Goal: Information Seeking & Learning: Learn about a topic

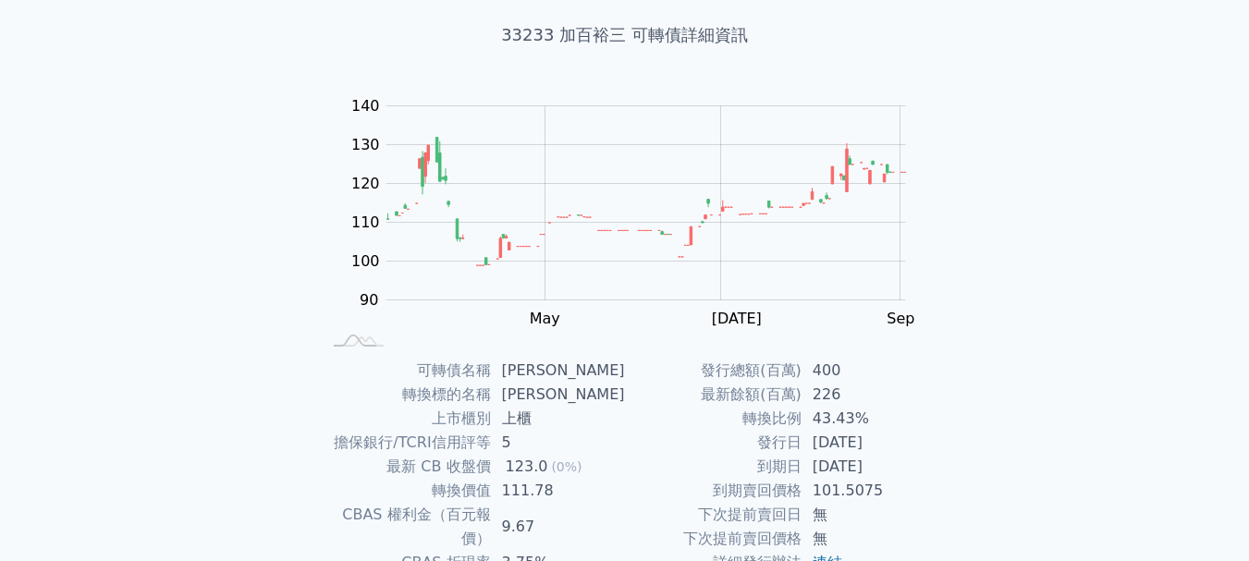
scroll to position [77, 0]
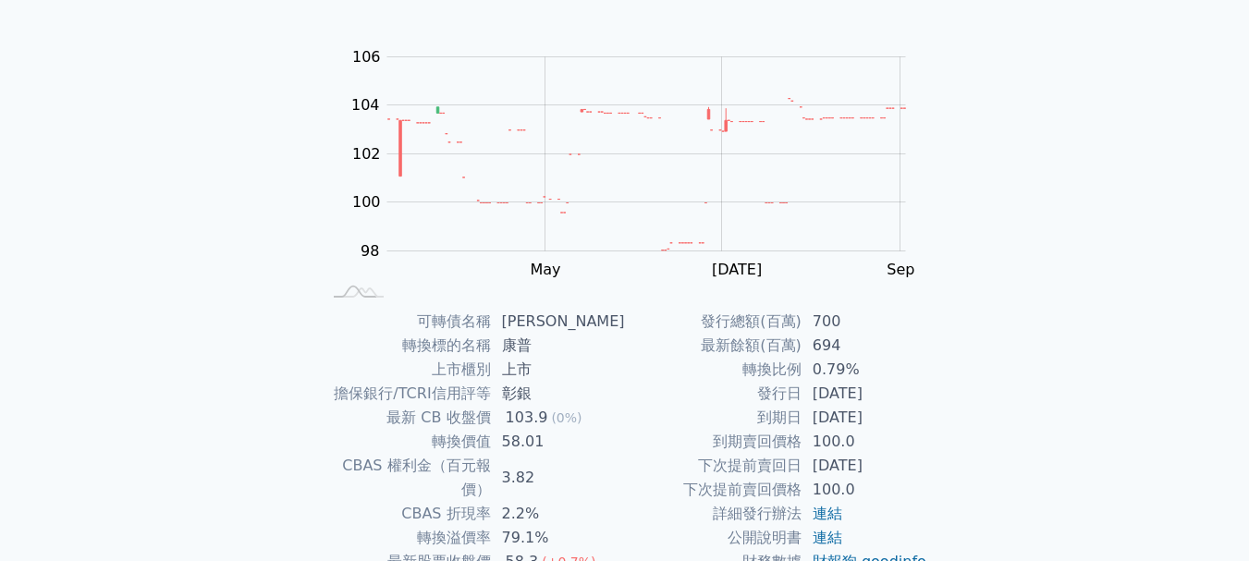
scroll to position [152, 0]
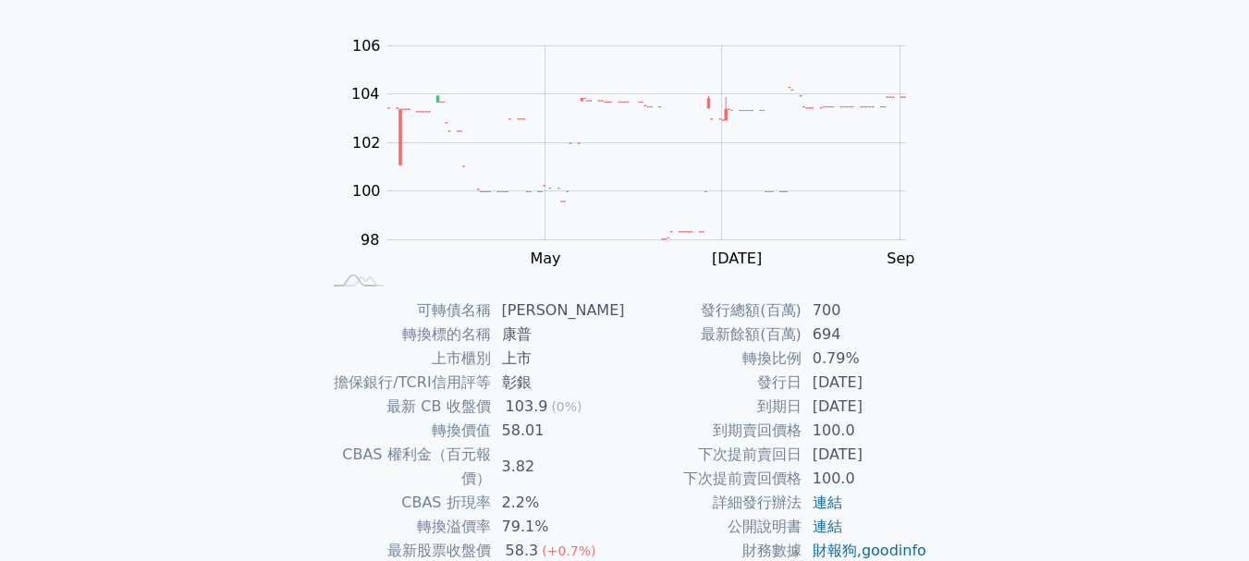
scroll to position [227, 0]
